Goal: Navigation & Orientation: Find specific page/section

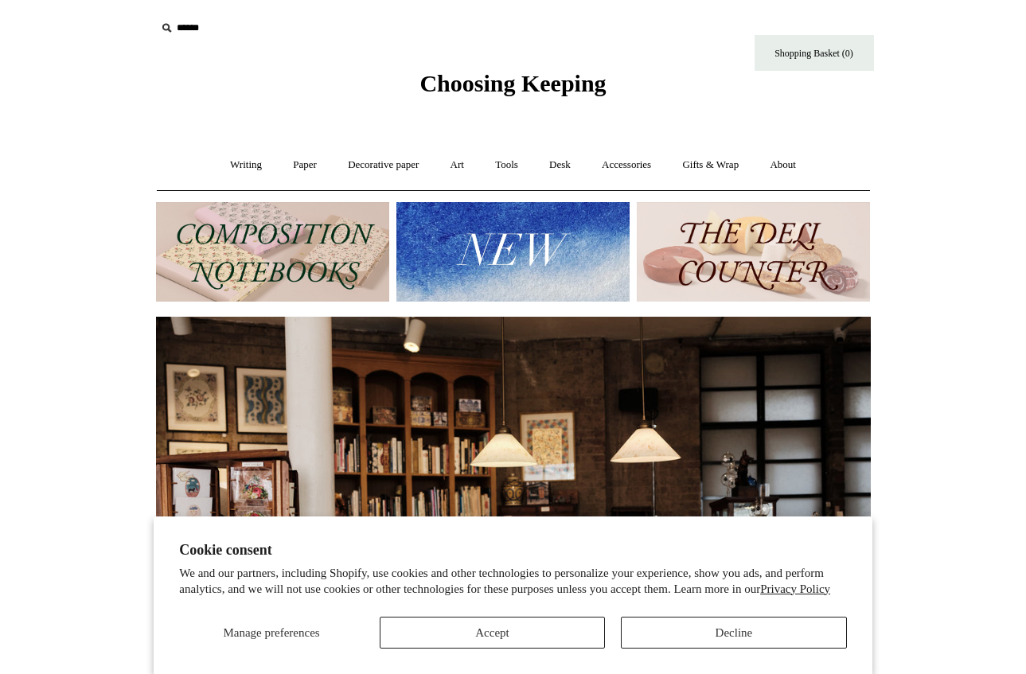
click at [560, 653] on section "Cookie consent We and our partners, including Shopify, use cookies and other te…" at bounding box center [513, 595] width 718 height 158
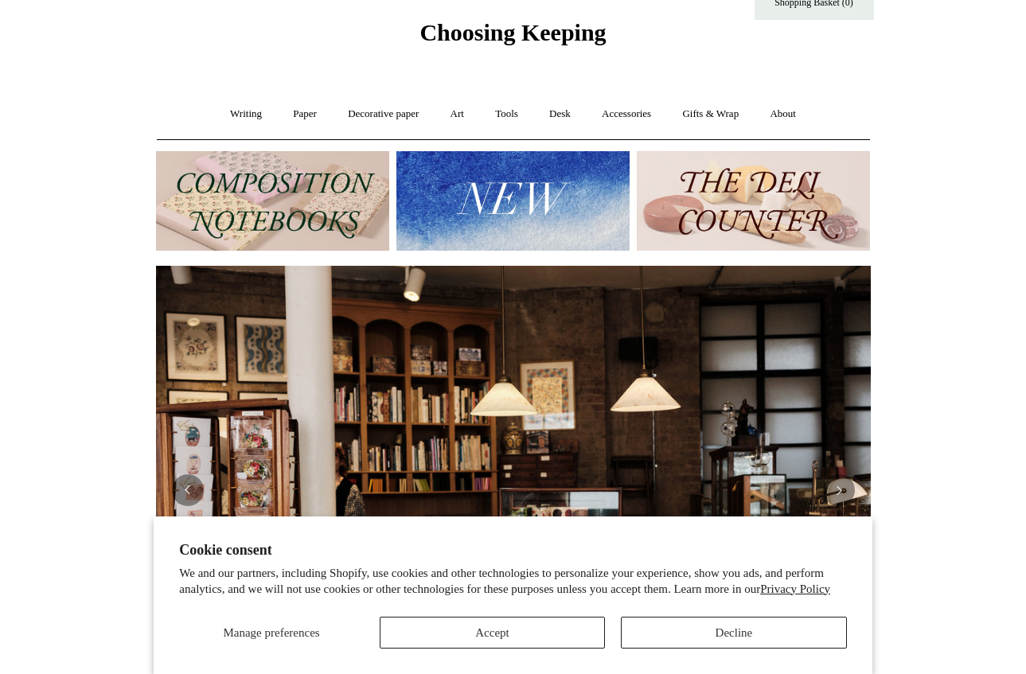
scroll to position [52, 0]
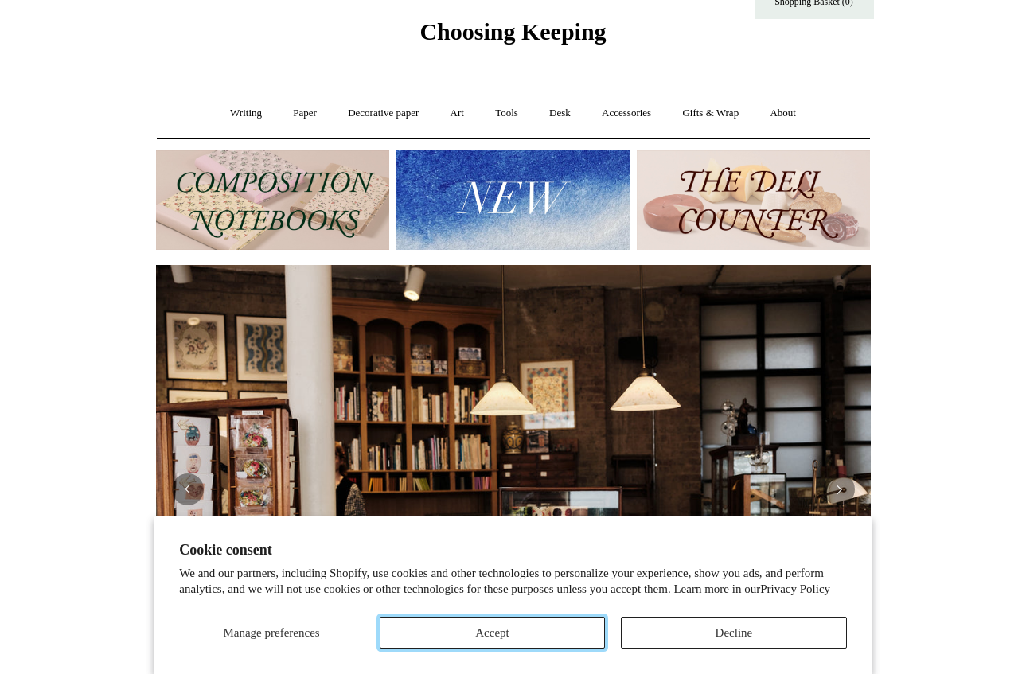
click at [532, 635] on button "Accept" at bounding box center [492, 633] width 225 height 32
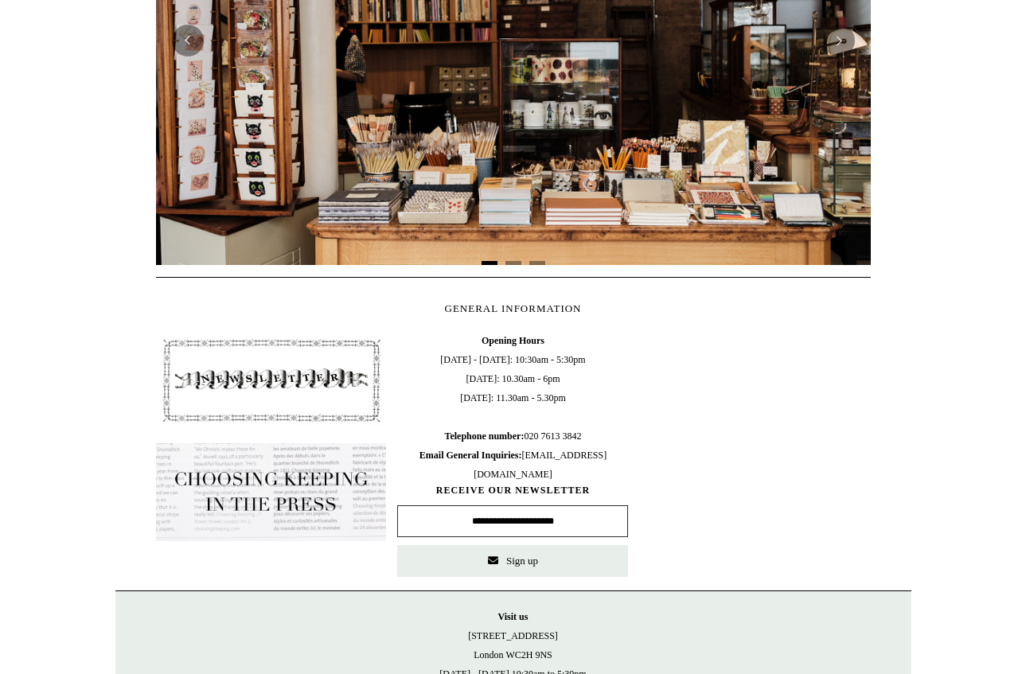
scroll to position [0, 0]
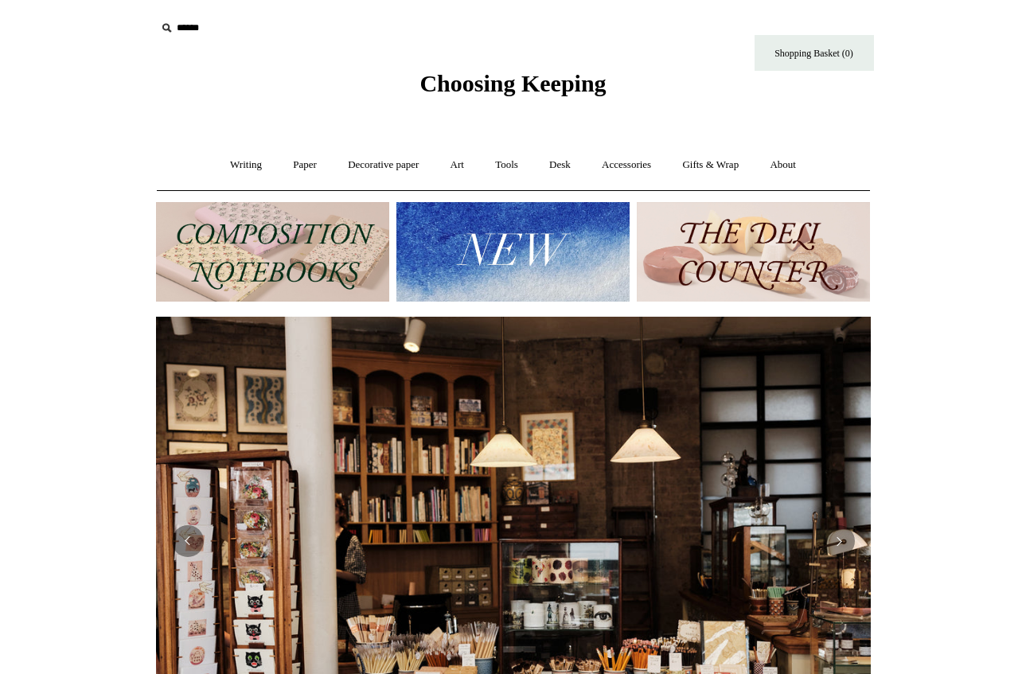
click at [224, 228] on img at bounding box center [272, 251] width 233 height 99
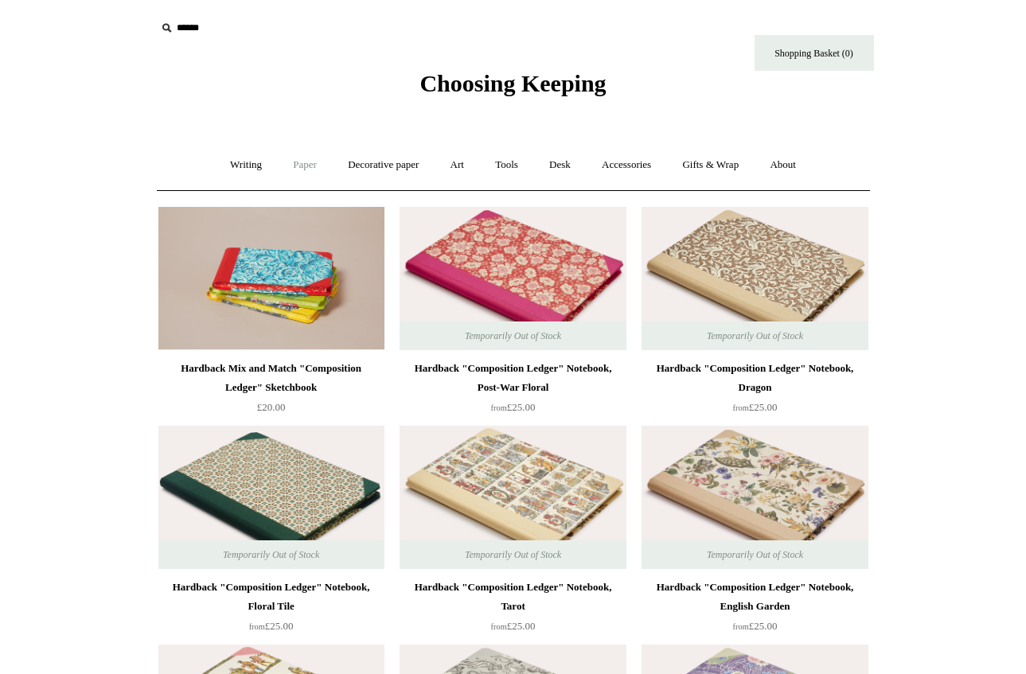
click at [308, 166] on link "Paper +" at bounding box center [305, 165] width 53 height 42
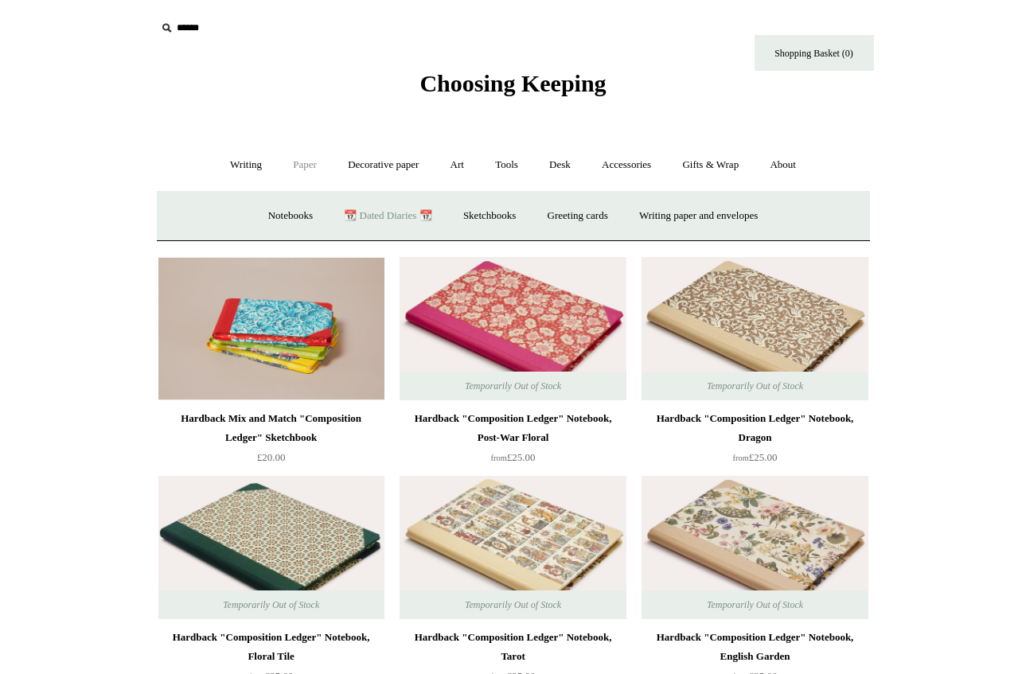
click at [386, 208] on link "📆 Dated Diaries 📆" at bounding box center [387, 216] width 116 height 42
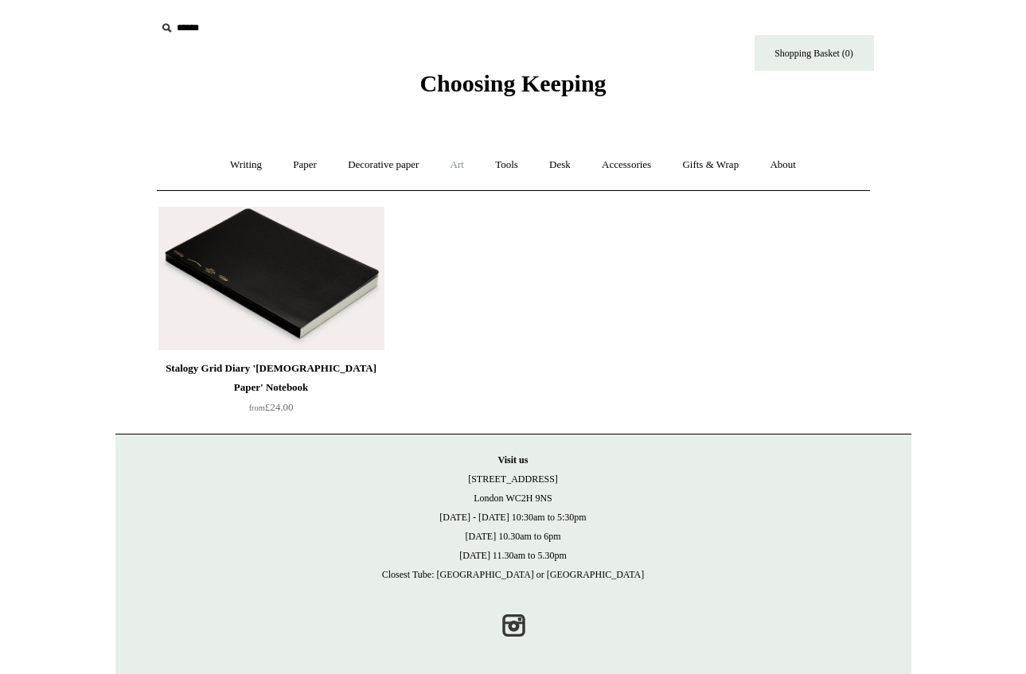
click at [454, 176] on link "Art +" at bounding box center [457, 165] width 42 height 42
